Goal: Task Accomplishment & Management: Manage account settings

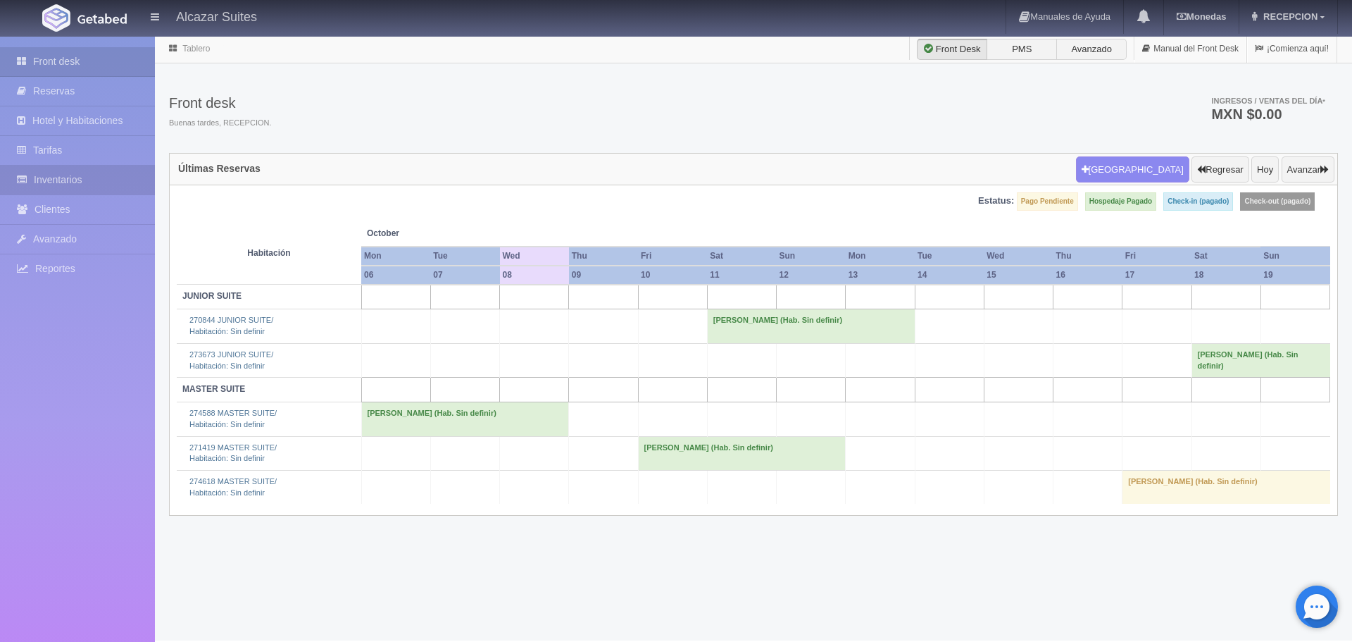
click at [70, 173] on link "Inventarios" at bounding box center [77, 179] width 155 height 29
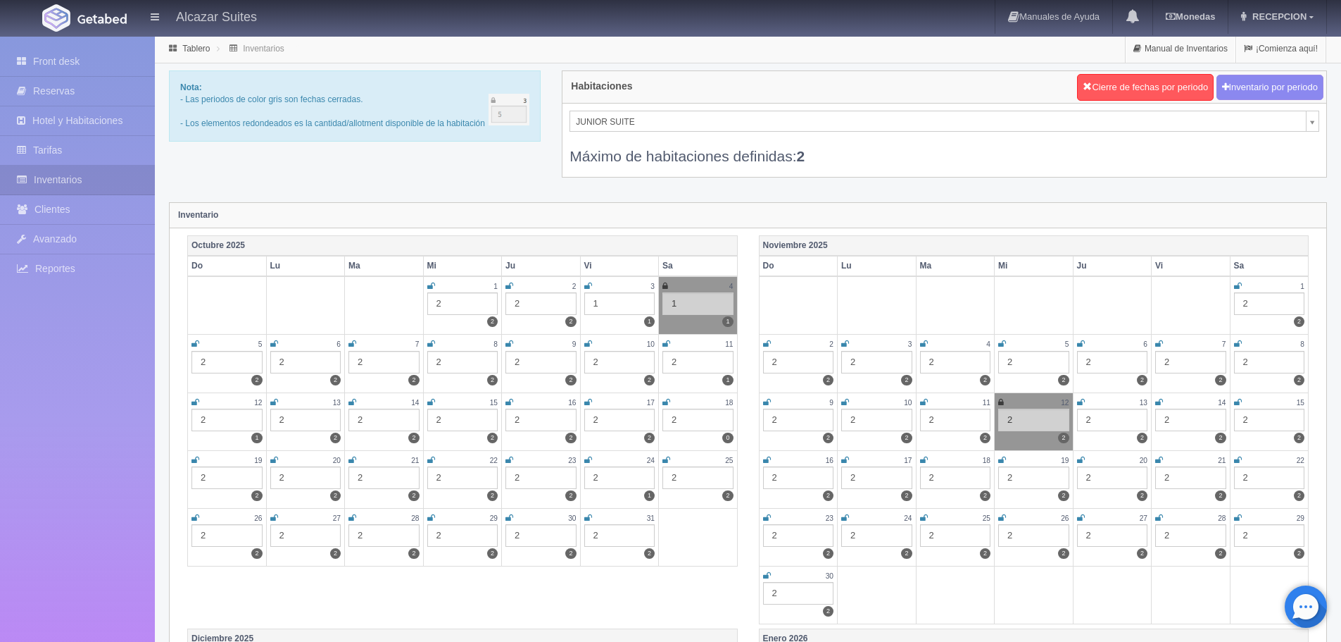
click at [527, 359] on div "2" at bounding box center [541, 362] width 71 height 23
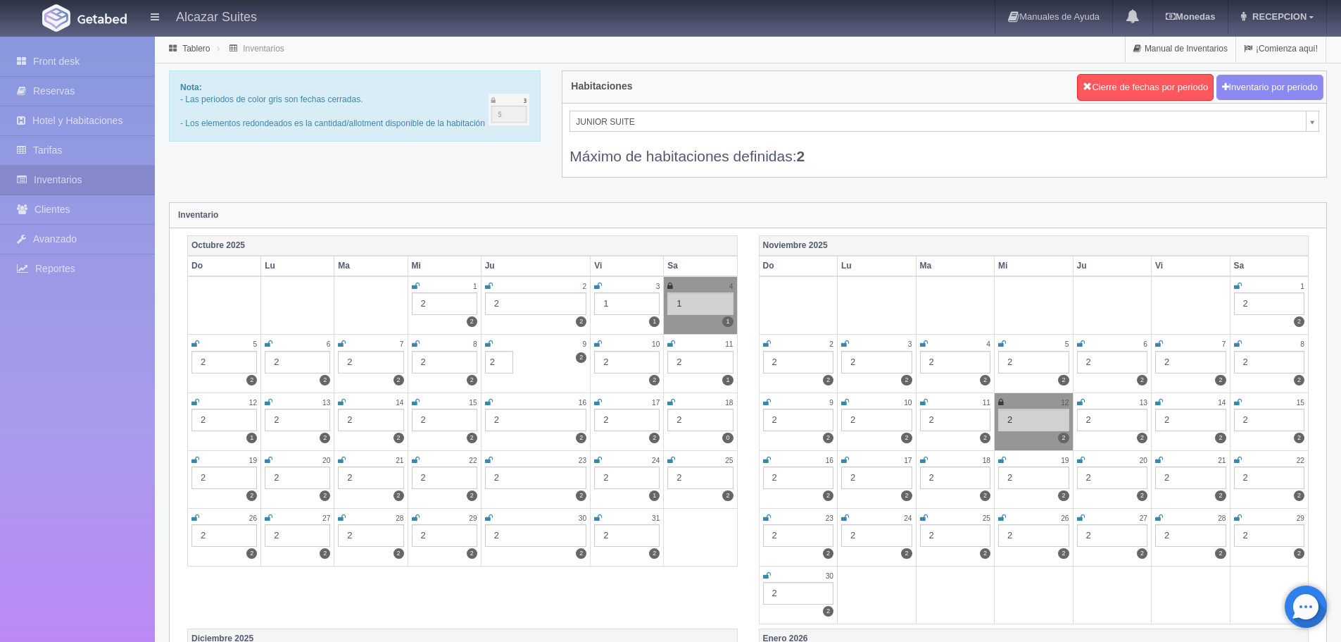
click at [688, 582] on div "Octubre 2025 Do Lu Ma Mi Ju Vi Sa 1 2 2 2 2 2 3 1 1 4 1 1 5 2 2 6 2 2 7 2 2 8 2…" at bounding box center [748, 431] width 1143 height 393
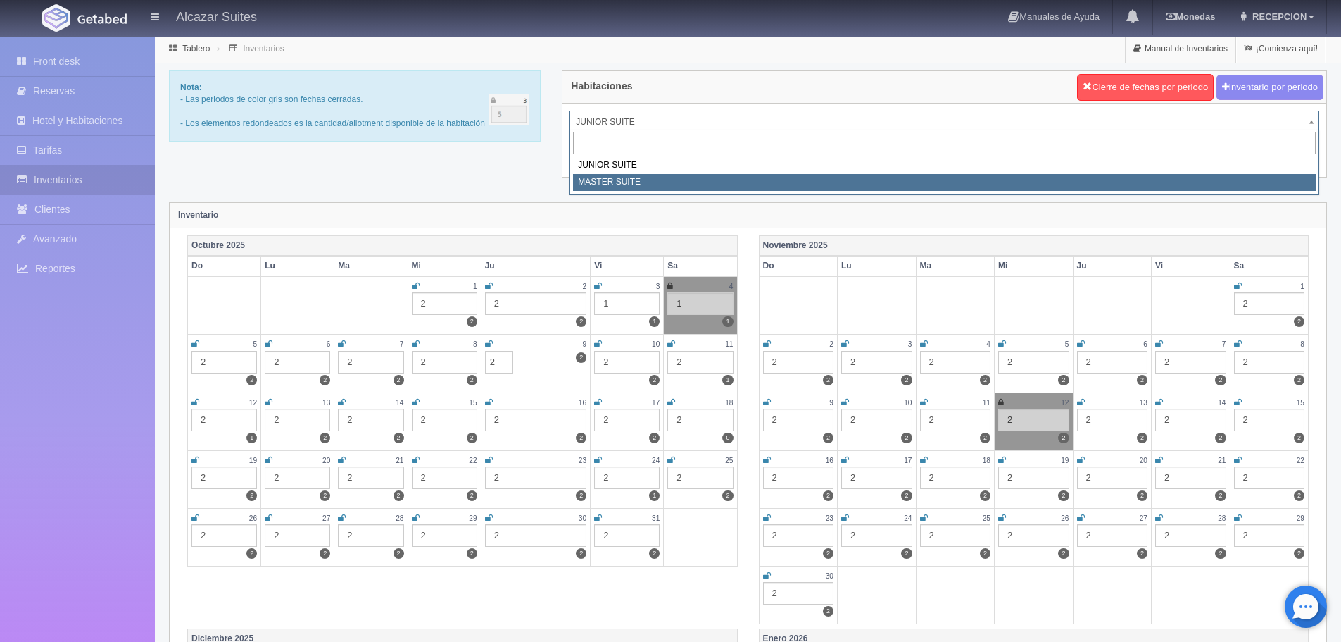
select select "305"
